Goal: Browse casually

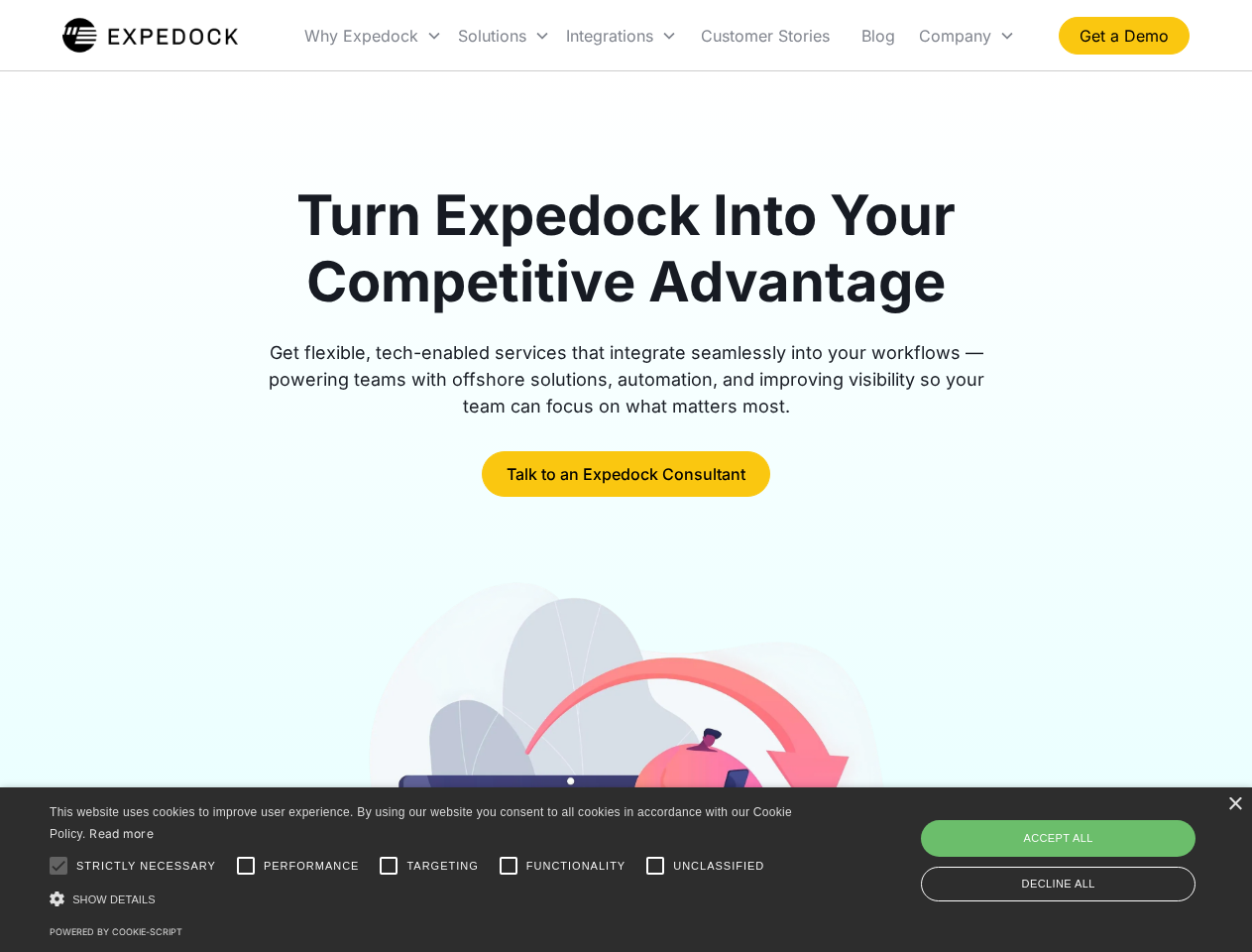
click at [660, 36] on div "Integrations" at bounding box center [621, 36] width 126 height 68
click at [374, 36] on div "Why Expedock" at bounding box center [362, 36] width 114 height 20
click at [504, 36] on div "Solutions" at bounding box center [492, 36] width 69 height 20
click at [622, 36] on div "Integrations" at bounding box center [610, 36] width 88 height 20
click at [967, 36] on div "Company" at bounding box center [955, 36] width 73 height 20
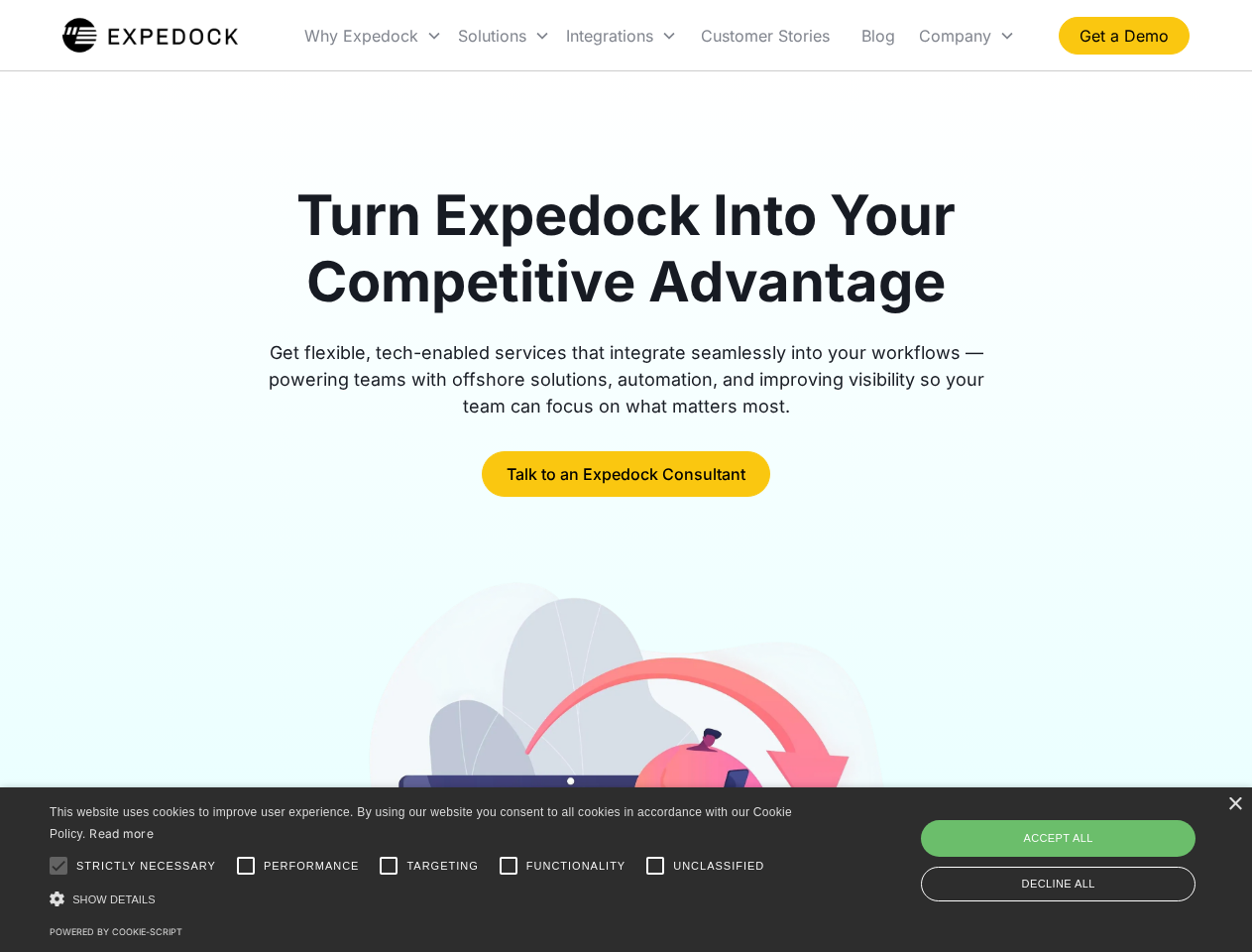
click at [59, 865] on div at bounding box center [59, 865] width 40 height 40
click at [246, 865] on input "Performance" at bounding box center [246, 865] width 40 height 40
checkbox input "true"
click at [388, 865] on input "Targeting" at bounding box center [388, 865] width 40 height 40
checkbox input "true"
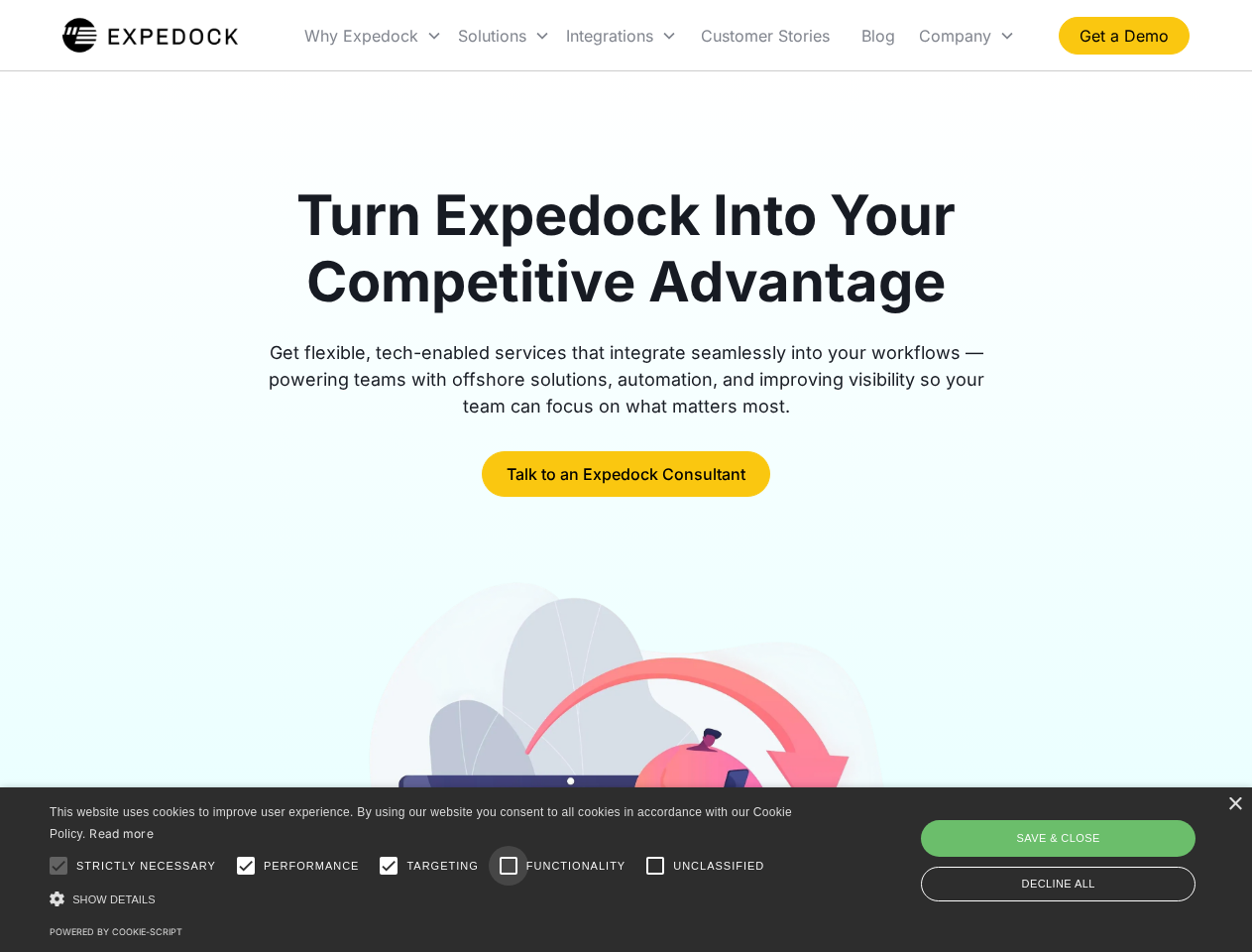
click at [509, 865] on input "Functionality" at bounding box center [509, 865] width 40 height 40
checkbox input "true"
click at [655, 865] on input "Unclassified" at bounding box center [655, 865] width 40 height 40
checkbox input "true"
